Goal: Information Seeking & Learning: Find contact information

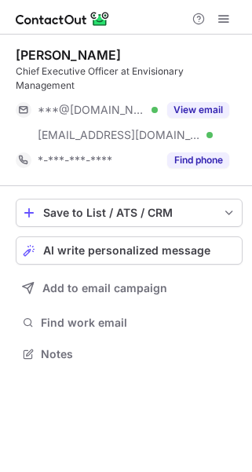
scroll to position [344, 252]
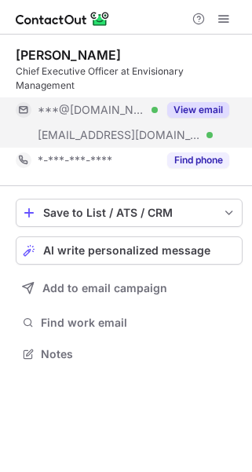
click at [207, 98] on div "View email" at bounding box center [194, 109] width 72 height 25
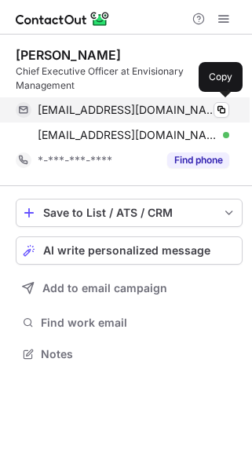
click at [35, 107] on div "jonathancassrosen@yahoo.com Verified Copy" at bounding box center [123, 109] width 214 height 25
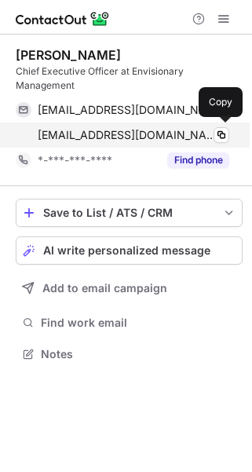
click at [185, 145] on div "jrosen@envisionarymgmt.com Verified Copy" at bounding box center [123, 135] width 214 height 25
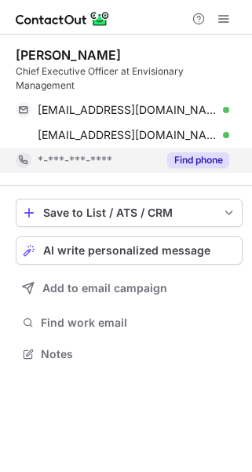
click at [194, 165] on button "Find phone" at bounding box center [198, 161] width 62 height 16
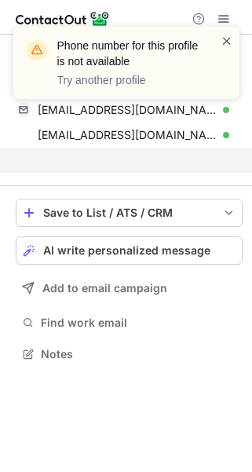
click at [224, 40] on span at bounding box center [227, 41] width 13 height 16
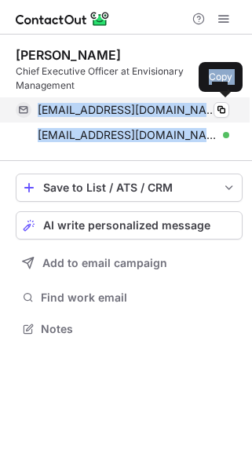
drag, startPoint x: 196, startPoint y: 137, endPoint x: 37, endPoint y: 111, distance: 160.9
click at [37, 111] on div "jonathancassrosen@yahoo.com Verified Copy jrosen@envisionarymgmt.com Verified C…" at bounding box center [123, 122] width 214 height 50
copy div "jonathancassrosen@yahoo.com Verified Copy jrosen@envisionarymgmt.com"
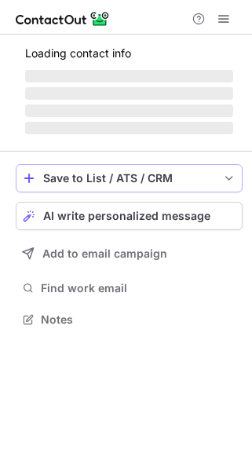
scroll to position [318, 252]
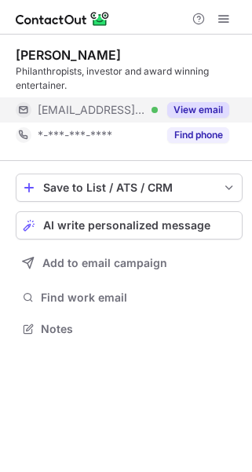
click at [186, 112] on button "View email" at bounding box center [198, 110] width 62 height 16
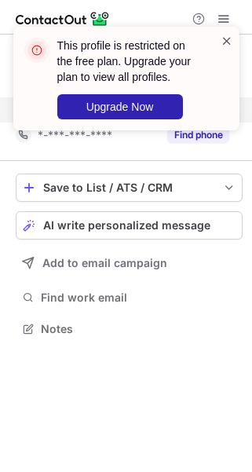
click at [228, 38] on span at bounding box center [227, 41] width 13 height 16
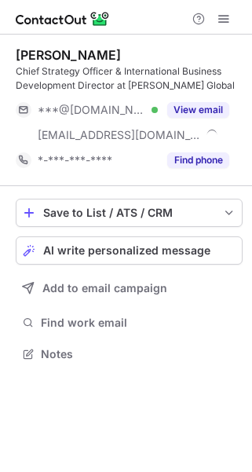
scroll to position [344, 252]
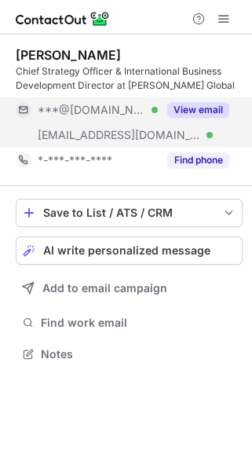
click at [191, 106] on button "View email" at bounding box center [198, 110] width 62 height 16
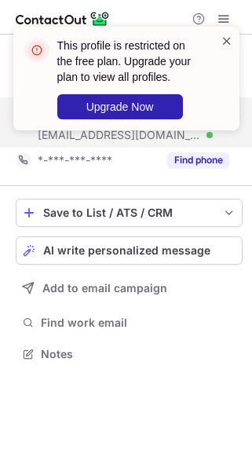
click at [227, 40] on span at bounding box center [227, 41] width 13 height 16
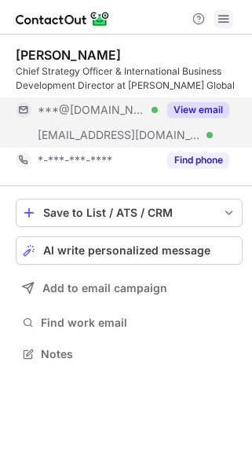
click at [223, 20] on span at bounding box center [224, 19] width 13 height 13
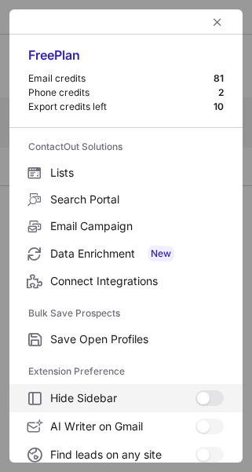
scroll to position [240, 0]
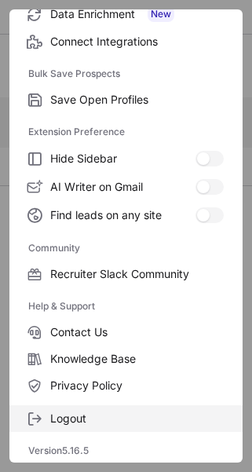
click at [68, 412] on span "Logout" at bounding box center [137, 419] width 174 height 14
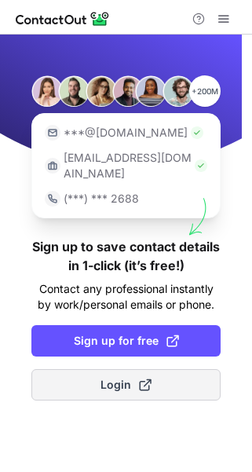
click at [135, 377] on span "Login" at bounding box center [126, 385] width 51 height 16
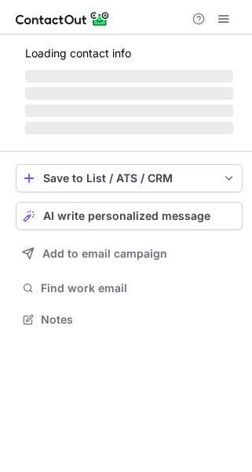
scroll to position [344, 252]
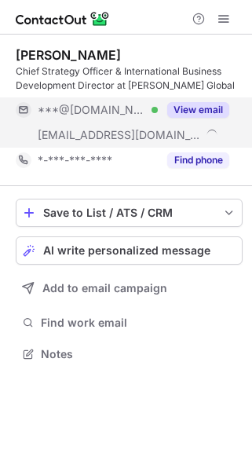
click at [185, 109] on button "View email" at bounding box center [198, 110] width 62 height 16
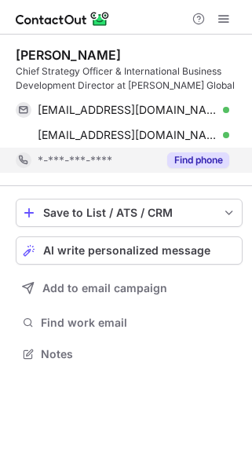
click at [180, 160] on button "Find phone" at bounding box center [198, 161] width 62 height 16
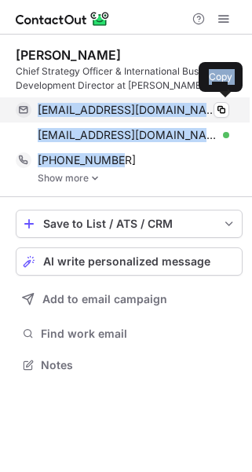
drag, startPoint x: 122, startPoint y: 164, endPoint x: 21, endPoint y: 115, distance: 112.1
click at [21, 115] on div "[PERSON_NAME] Chief Strategy Officer & International Business Development Direc…" at bounding box center [129, 115] width 227 height 137
copy div "[EMAIL_ADDRESS][DOMAIN_NAME] Verified Copy [EMAIL_ADDRESS][DOMAIN_NAME] Verifie…"
